Goal: Task Accomplishment & Management: Manage account settings

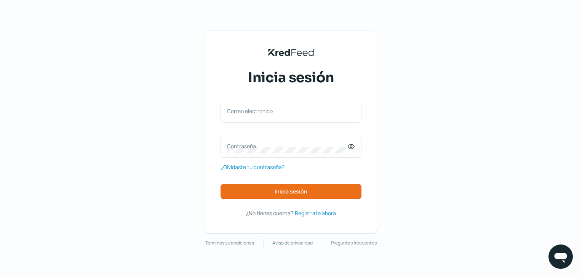
click at [188, 10] on div "KredFeed's Black Logo Inicia sesión Correo electrónico Contraseña ¿Olvidaste tu…" at bounding box center [291, 139] width 582 height 278
click at [298, 115] on input "Correo electrónico" at bounding box center [291, 115] width 128 height 7
paste input "[EMAIL_ADDRESS][PERSON_NAME][DOMAIN_NAME]"
type input "[EMAIL_ADDRESS][PERSON_NAME][DOMAIN_NAME]"
click at [333, 143] on label "Contraseña" at bounding box center [287, 145] width 120 height 7
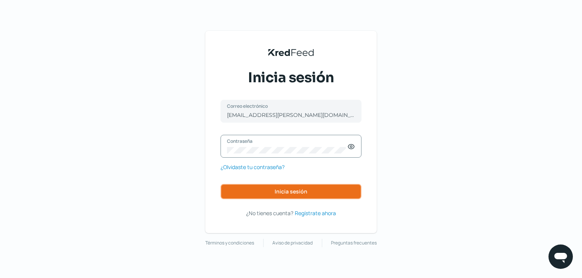
click at [302, 191] on span "Inicia sesión" at bounding box center [290, 191] width 33 height 5
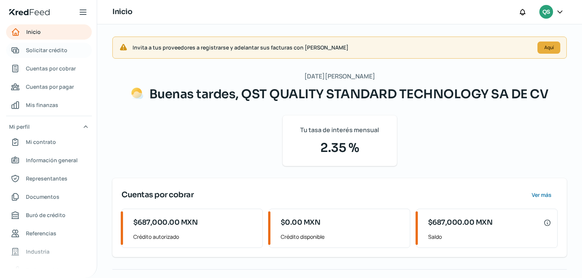
click at [62, 51] on span "Solicitar crédito" at bounding box center [46, 50] width 41 height 10
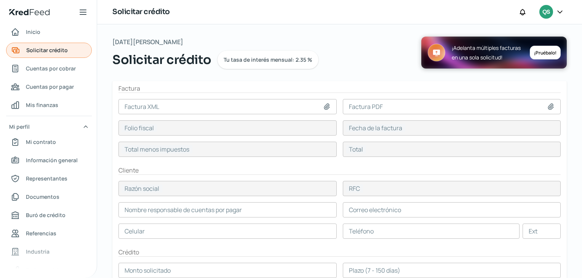
click at [62, 51] on span "Solicitar crédito" at bounding box center [46, 50] width 41 height 10
click at [56, 68] on span "Cuentas por cobrar" at bounding box center [51, 69] width 50 height 10
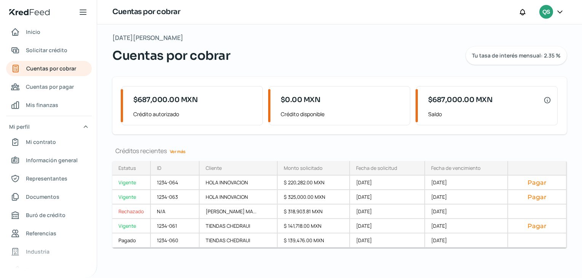
click at [398, 272] on div "[DATE][PERSON_NAME] Cuentas por cobrar Tu tasa de interés mensual: 2.35 % $687,…" at bounding box center [339, 149] width 484 height 258
